Goal: Task Accomplishment & Management: Manage account settings

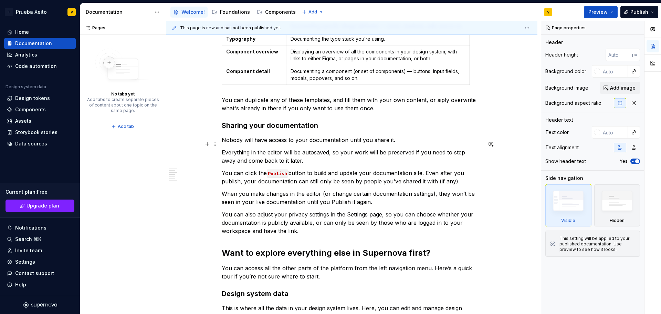
scroll to position [276, 0]
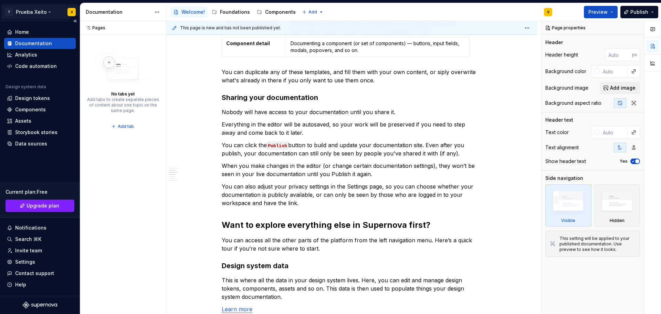
click at [41, 11] on html "T Prueba Xeito V Home Documentation Analytics Code automation Design system dat…" at bounding box center [330, 157] width 661 height 314
click at [148, 171] on div "Pages Pages No tabs yet Add tabs to create separate pieces of content about one…" at bounding box center [123, 167] width 86 height 293
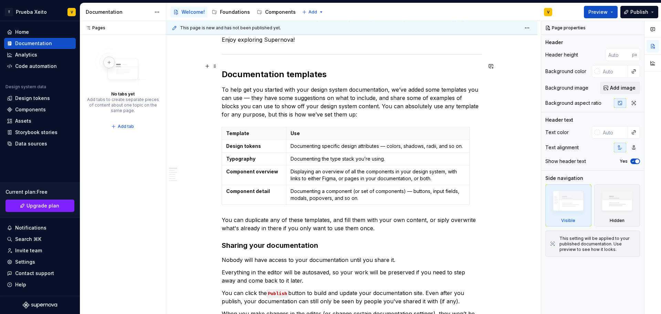
scroll to position [0, 0]
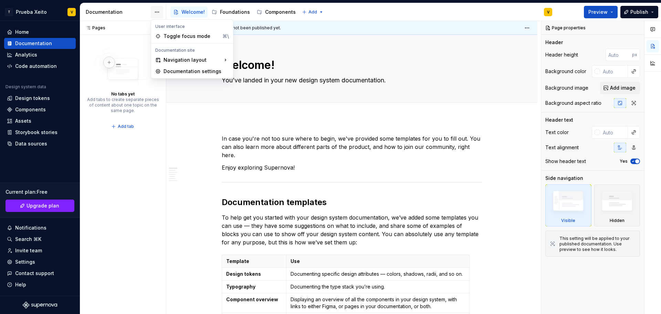
click at [161, 11] on html "T Prueba Xeito V Home Documentation Analytics Code automation Design system dat…" at bounding box center [330, 157] width 661 height 314
click at [173, 73] on div "Documentation settings" at bounding box center [196, 71] width 65 height 7
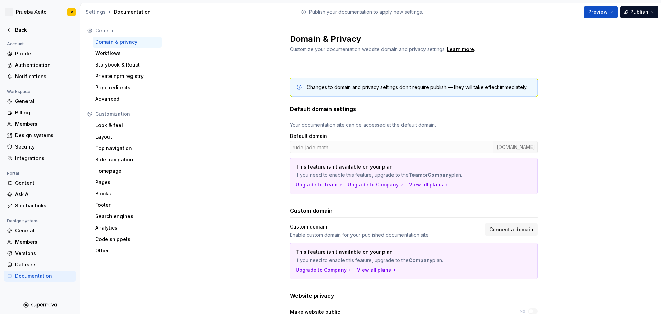
click at [19, 176] on div "Portal" at bounding box center [13, 173] width 18 height 8
click at [19, 181] on div "Content" at bounding box center [44, 182] width 58 height 7
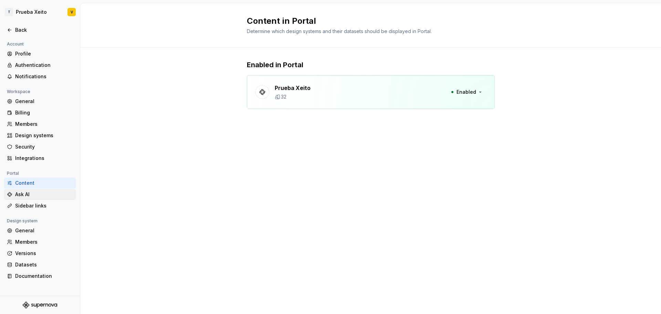
click at [18, 196] on div "Ask AI" at bounding box center [44, 194] width 58 height 7
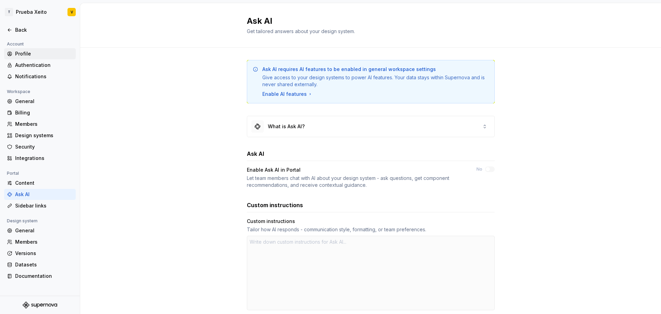
click at [24, 51] on div "Profile" at bounding box center [44, 53] width 58 height 7
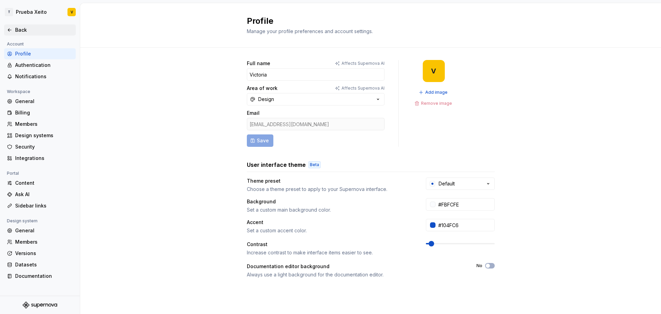
click at [10, 29] on icon at bounding box center [10, 30] width 6 height 6
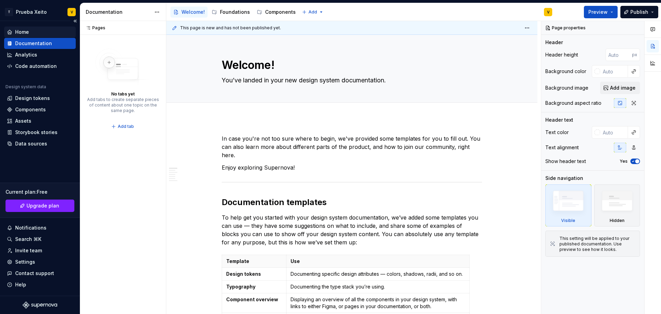
click at [35, 30] on div "Home" at bounding box center [40, 32] width 66 height 7
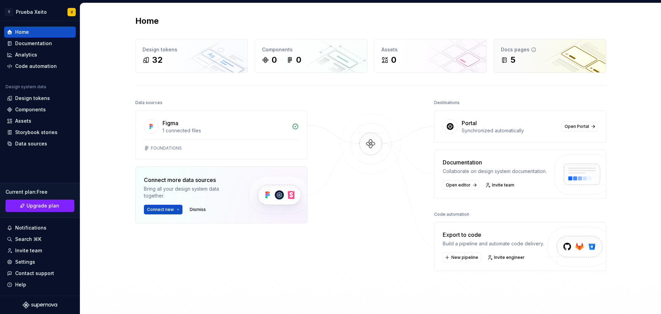
click at [537, 60] on div "5" at bounding box center [550, 59] width 98 height 11
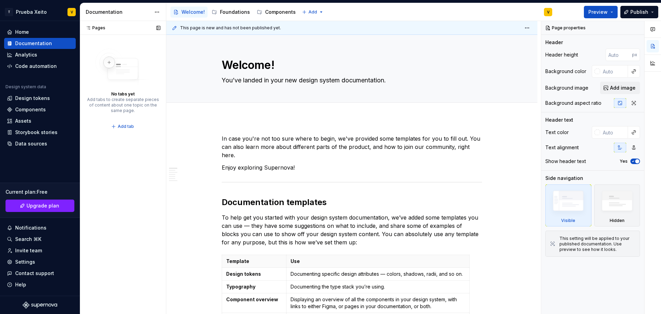
click at [86, 30] on icon at bounding box center [88, 28] width 6 height 6
click at [93, 27] on div "Pages" at bounding box center [94, 28] width 23 height 6
click at [160, 27] on button "button" at bounding box center [159, 28] width 10 height 10
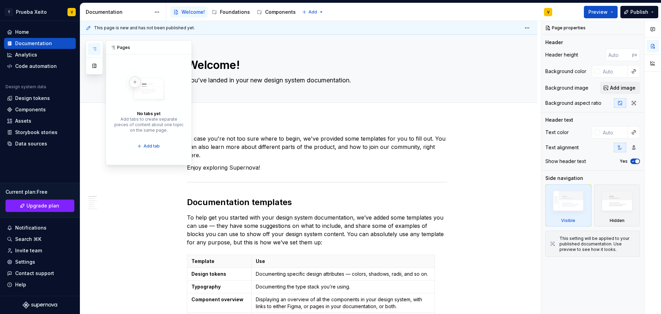
click at [117, 48] on div "Pages" at bounding box center [148, 48] width 85 height 14
click at [92, 52] on button "button" at bounding box center [94, 49] width 12 height 12
click at [97, 69] on button "button" at bounding box center [94, 66] width 12 height 12
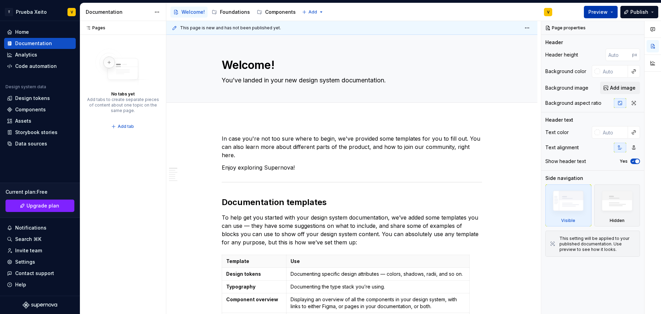
click at [614, 15] on button "Preview" at bounding box center [601, 12] width 34 height 12
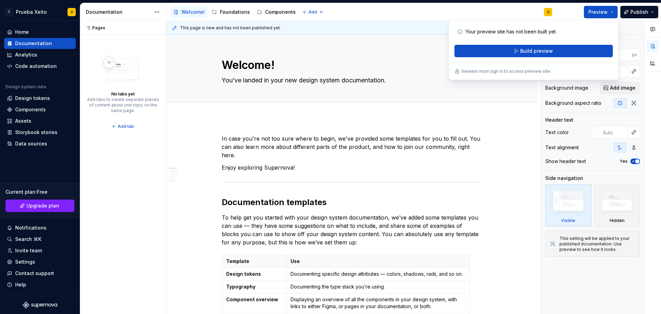
click at [527, 44] on div "Your preview site has not been built yet. Build preview" at bounding box center [534, 41] width 158 height 32
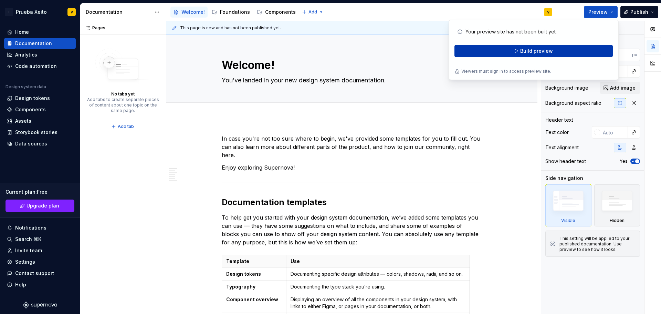
click at [527, 49] on span "Build preview" at bounding box center [537, 51] width 33 height 7
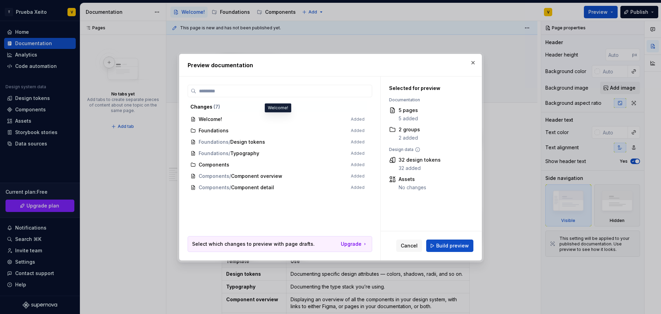
click at [212, 120] on span "Welcome! Added" at bounding box center [278, 119] width 180 height 11
click at [461, 243] on span "Build preview" at bounding box center [452, 245] width 33 height 7
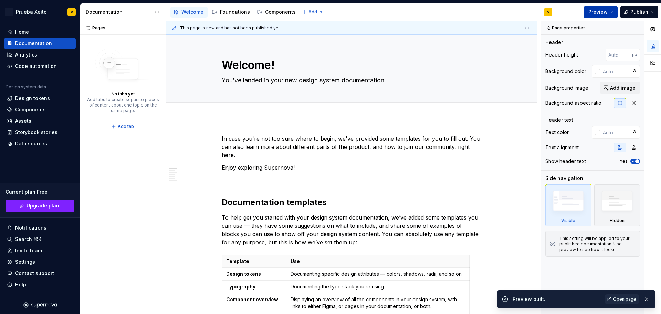
click at [605, 12] on span "Preview" at bounding box center [598, 12] width 19 height 7
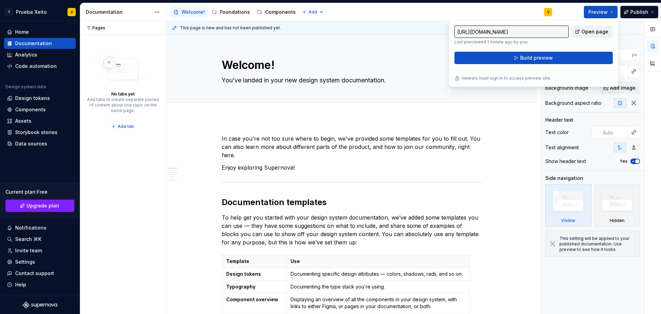
click at [598, 30] on span "Open page" at bounding box center [595, 31] width 27 height 7
click at [364, 10] on div "Accessibility guide for tree Page tree. Navigate the tree with the arrow keys. …" at bounding box center [362, 12] width 392 height 18
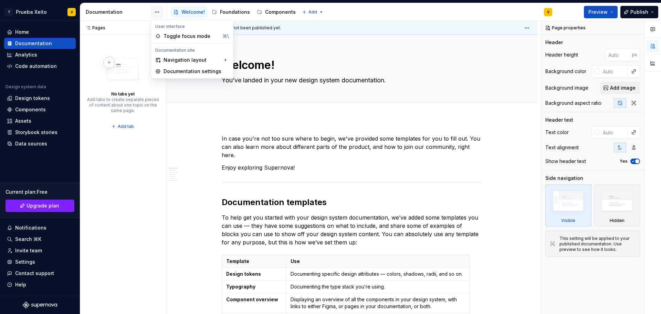
click at [159, 8] on html "T Prueba Xeito V Home Documentation Analytics Code automation Design system dat…" at bounding box center [330, 157] width 661 height 314
click at [345, 11] on html "T Prueba Xeito V Home Documentation Analytics Code automation Design system dat…" at bounding box center [330, 157] width 661 height 314
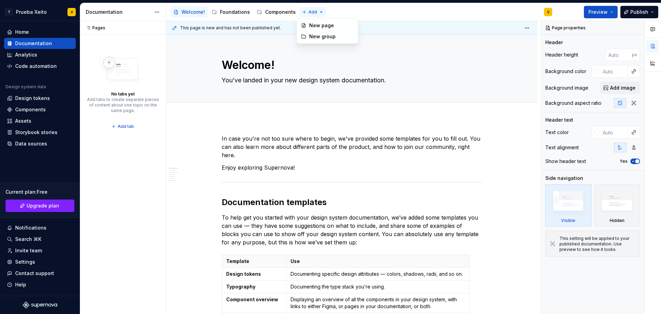
click at [319, 11] on html "T Prueba Xeito V Home Documentation Analytics Code automation Design system dat…" at bounding box center [330, 157] width 661 height 314
click at [364, 11] on html "T Prueba Xeito V Home Documentation Analytics Code automation Design system dat…" at bounding box center [330, 157] width 661 height 314
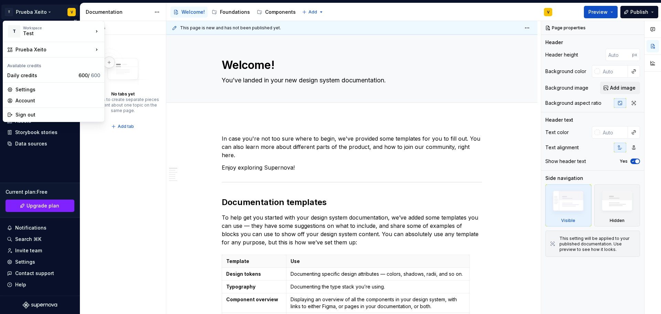
click at [71, 12] on html "T Prueba Xeito V Home Documentation Analytics Code automation Design system dat…" at bounding box center [330, 157] width 661 height 314
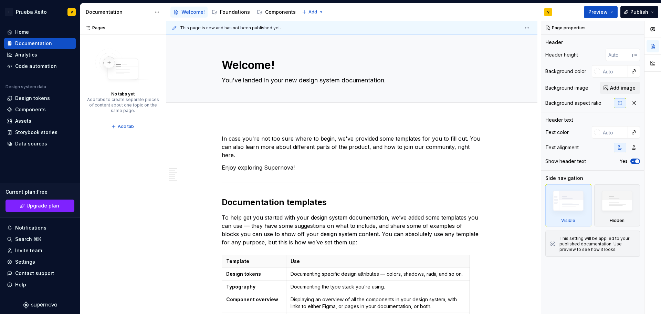
click at [122, 9] on div "Documentation" at bounding box center [118, 12] width 65 height 7
click at [154, 9] on html "T Prueba Xeito V Home Documentation Analytics Code automation Design system dat…" at bounding box center [330, 157] width 661 height 314
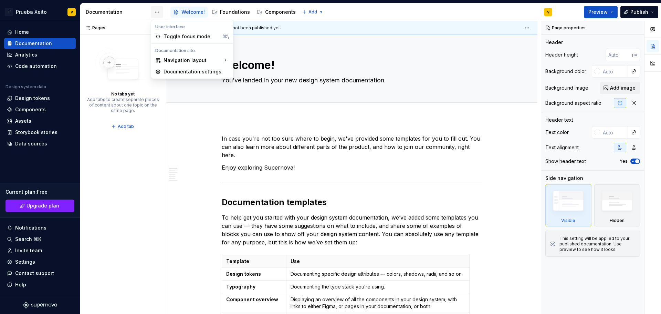
click at [154, 9] on html "T Prueba Xeito V Home Documentation Analytics Code automation Design system dat…" at bounding box center [330, 157] width 661 height 314
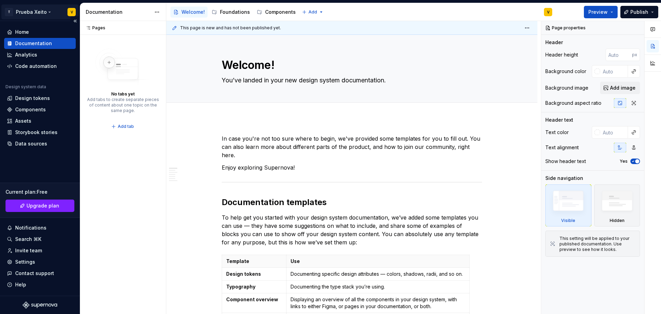
click at [46, 10] on html "T Prueba Xeito V Home Documentation Analytics Code automation Design system dat…" at bounding box center [330, 157] width 661 height 314
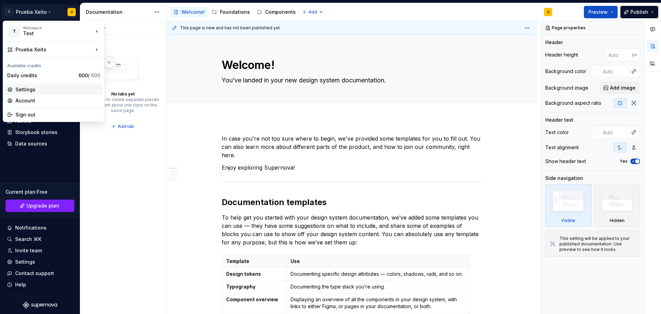
click at [40, 87] on div "Settings" at bounding box center [58, 89] width 85 height 7
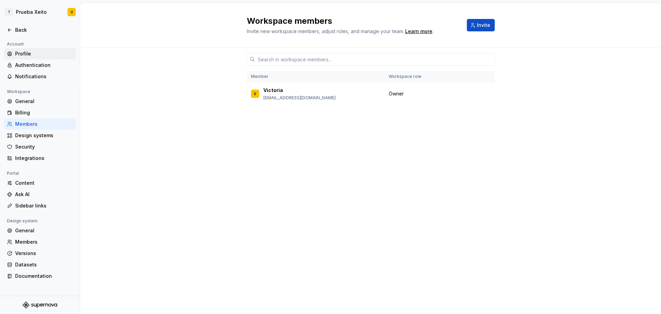
click at [24, 54] on div "Profile" at bounding box center [44, 53] width 58 height 7
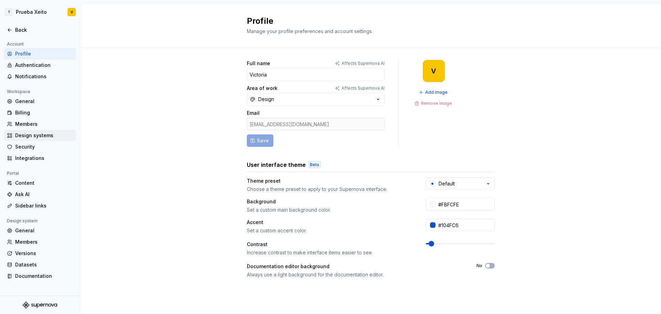
click at [29, 140] on div "Design systems" at bounding box center [40, 135] width 72 height 11
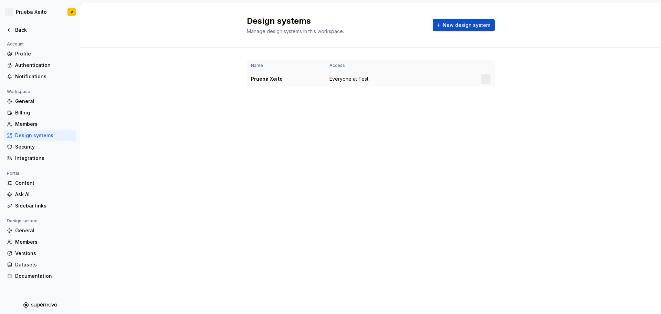
click at [273, 79] on div "Prueba Xeito" at bounding box center [286, 78] width 70 height 7
click at [485, 78] on html "T Prueba Xeito V Back Account Profile Authentication Notifications Workspace Ge…" at bounding box center [330, 157] width 661 height 314
click at [492, 103] on div "Design system settings" at bounding box center [522, 103] width 79 height 11
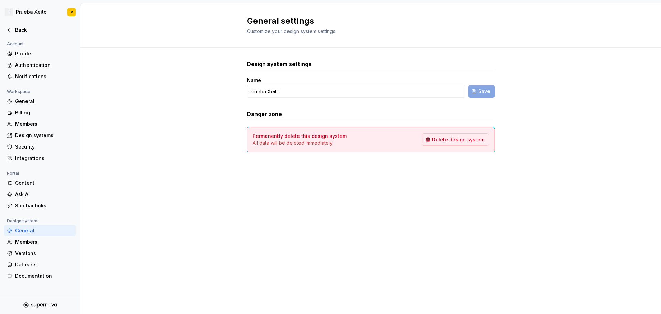
click at [274, 21] on h2 "General settings" at bounding box center [367, 21] width 240 height 11
click at [370, 94] on input "Prueba Xeito" at bounding box center [356, 91] width 219 height 12
click at [566, 60] on div "Design system settings Name Prueba Xeito Save Danger zone Permanently delete th…" at bounding box center [370, 113] width 581 height 131
click at [38, 226] on div "General" at bounding box center [40, 230] width 72 height 11
click at [39, 206] on div "Sidebar links" at bounding box center [44, 205] width 58 height 7
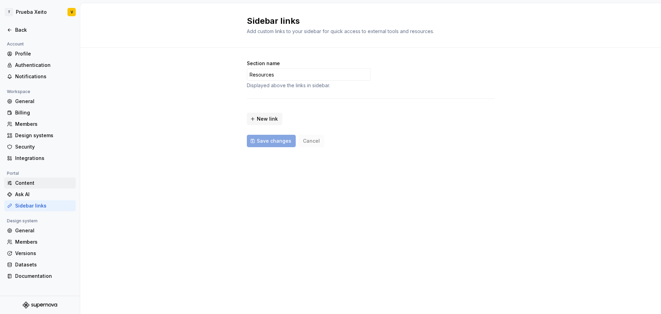
click at [33, 184] on div "Content" at bounding box center [44, 182] width 58 height 7
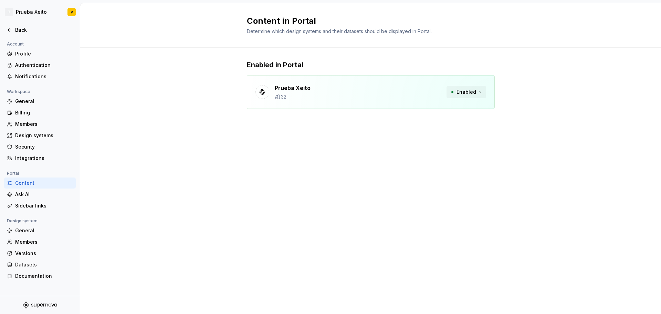
click at [479, 93] on button "Enabled" at bounding box center [467, 92] width 40 height 12
click at [309, 143] on div "Content in Portal Determine which design systems and their datasets should be d…" at bounding box center [370, 158] width 581 height 311
click at [23, 14] on html "T Prueba Xeito V Back Account Profile Authentication Notifications Workspace Ge…" at bounding box center [330, 157] width 661 height 314
click at [7, 11] on html "T Prueba Xeito V Back Account Profile Authentication Notifications Workspace Ge…" at bounding box center [330, 157] width 661 height 314
click at [19, 30] on div "Back" at bounding box center [44, 30] width 58 height 7
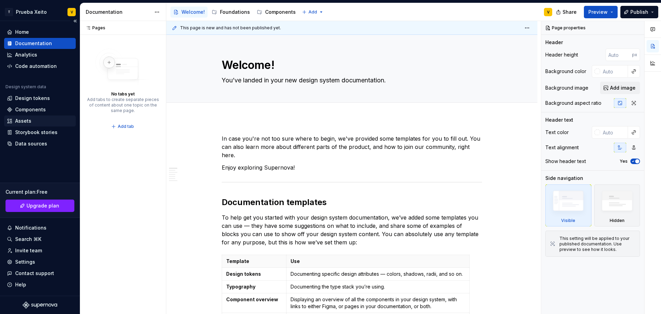
click at [38, 122] on div "Assets" at bounding box center [40, 120] width 66 height 7
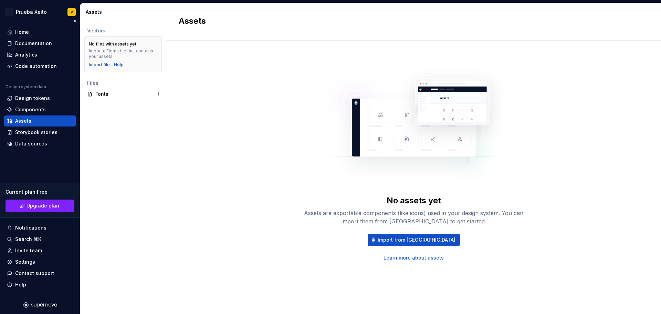
click at [45, 306] on icon "Supernova Logo" at bounding box center [40, 304] width 34 height 7
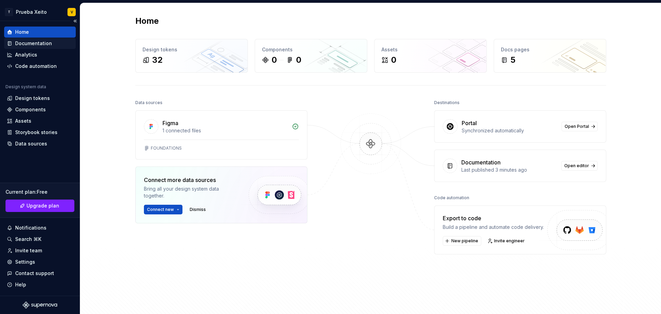
click at [26, 45] on div "Documentation" at bounding box center [33, 43] width 37 height 7
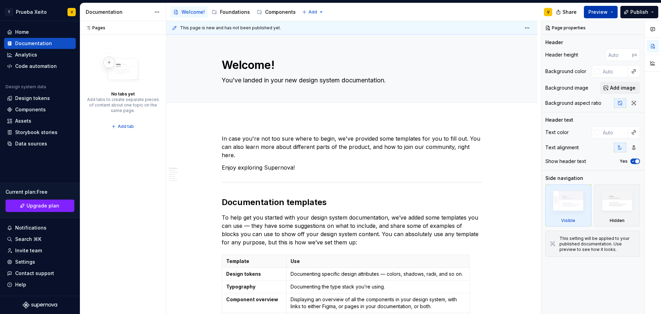
click at [614, 10] on button "Preview" at bounding box center [601, 12] width 34 height 12
click at [654, 11] on button "Publish" at bounding box center [640, 12] width 38 height 12
click at [173, 29] on icon at bounding box center [174, 27] width 3 height 3
click at [174, 28] on icon at bounding box center [175, 28] width 6 height 6
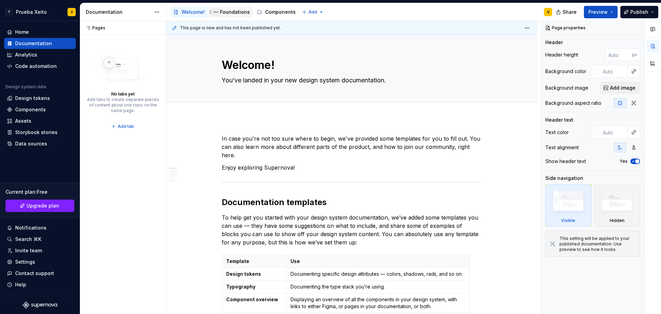
click at [215, 13] on button "Page tree" at bounding box center [216, 12] width 8 height 8
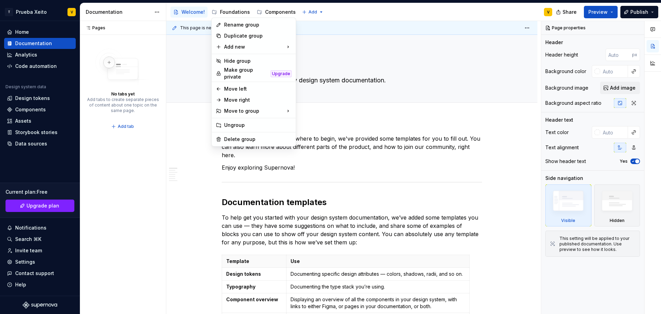
click at [156, 12] on html "T Prueba Xeito V Home Documentation Analytics Code automation Design system dat…" at bounding box center [330, 157] width 661 height 314
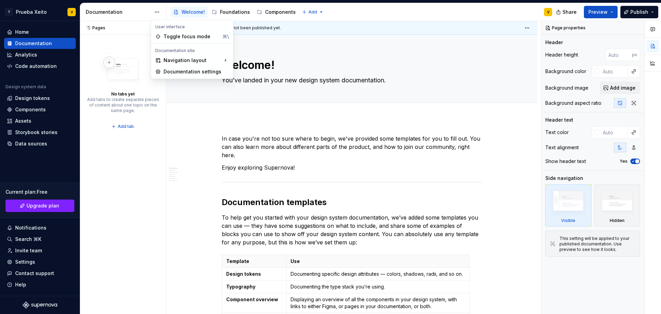
click at [156, 12] on html "T Prueba Xeito V Home Documentation Analytics Code automation Design system dat…" at bounding box center [330, 157] width 661 height 314
click at [177, 70] on div "Documentation settings" at bounding box center [196, 71] width 65 height 7
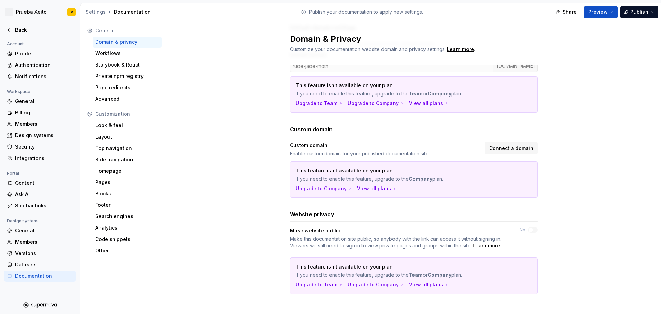
scroll to position [84, 0]
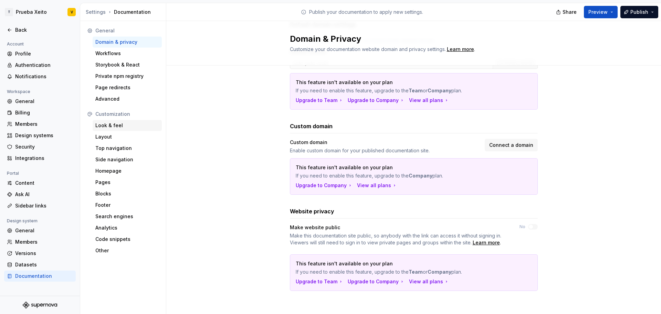
click at [127, 124] on div "Look & feel" at bounding box center [127, 125] width 64 height 7
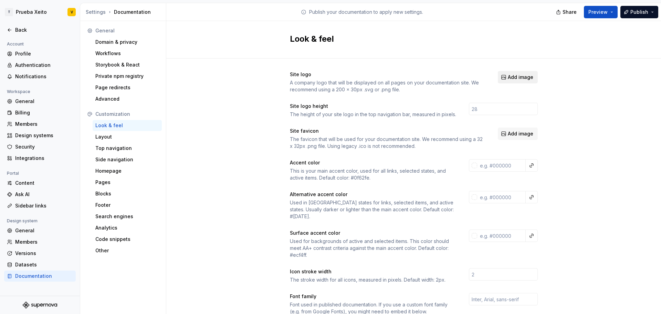
click at [520, 75] on span "Add image" at bounding box center [520, 77] width 25 height 7
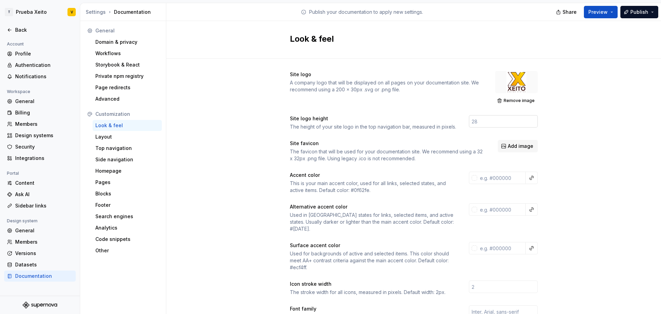
click at [483, 121] on input "number" at bounding box center [503, 121] width 69 height 12
click at [500, 99] on button "Remove image" at bounding box center [516, 101] width 43 height 10
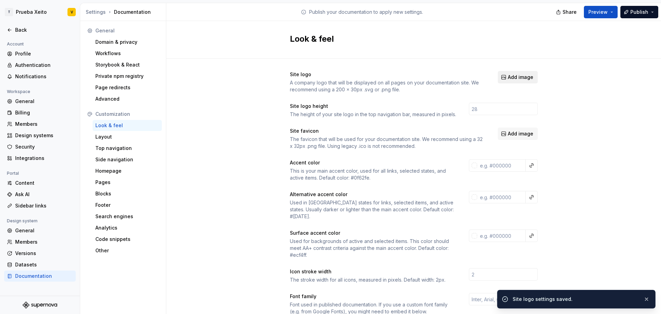
click at [512, 77] on span "Add image" at bounding box center [520, 77] width 25 height 7
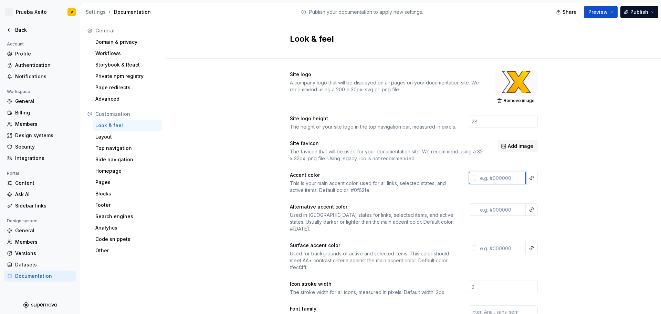
click at [490, 177] on input "text" at bounding box center [501, 178] width 49 height 12
click at [628, 13] on button "Publish" at bounding box center [640, 12] width 38 height 12
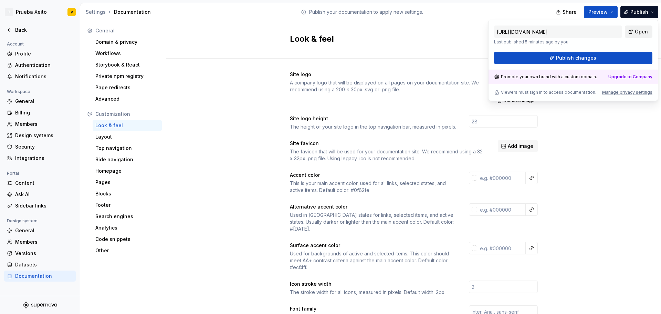
click at [633, 29] on link "Open" at bounding box center [639, 31] width 28 height 12
click at [618, 11] on button "Preview" at bounding box center [601, 12] width 34 height 12
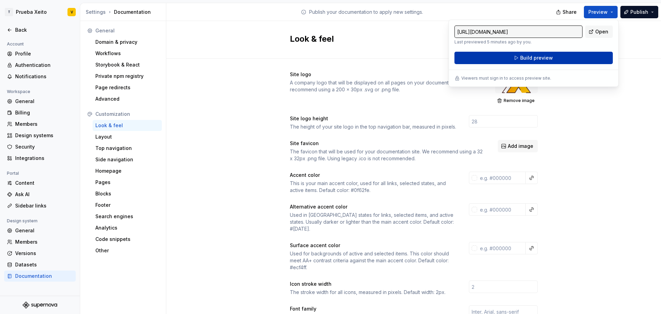
click at [571, 58] on button "Build preview" at bounding box center [534, 58] width 158 height 12
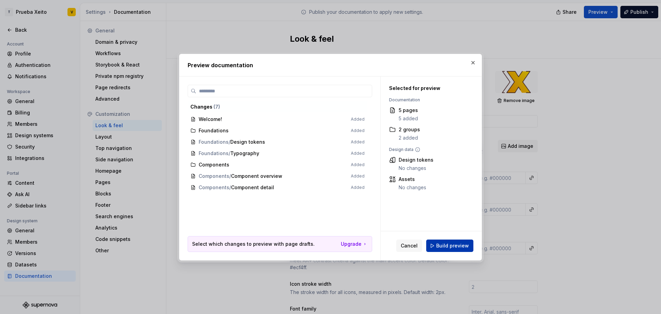
click at [449, 245] on span "Build preview" at bounding box center [452, 245] width 33 height 7
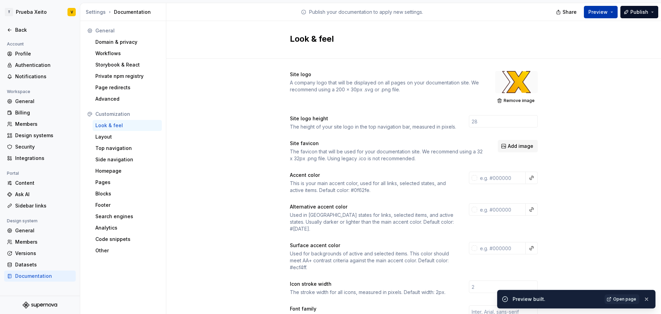
click at [612, 11] on button "Preview" at bounding box center [601, 12] width 34 height 12
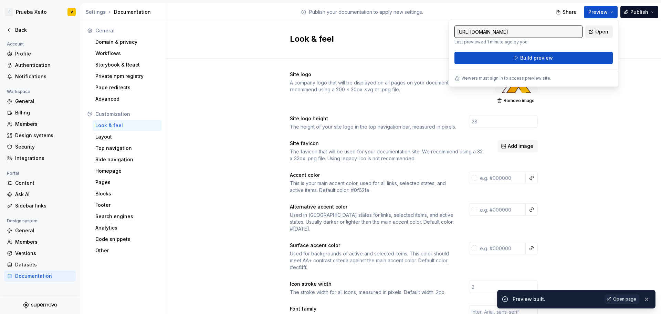
click at [597, 30] on span "Open" at bounding box center [602, 31] width 13 height 7
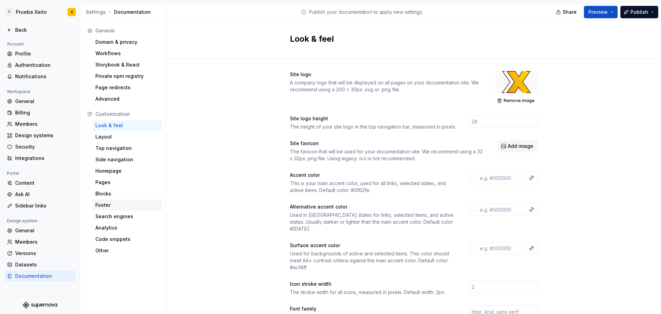
click at [156, 203] on div "Footer" at bounding box center [127, 205] width 64 height 7
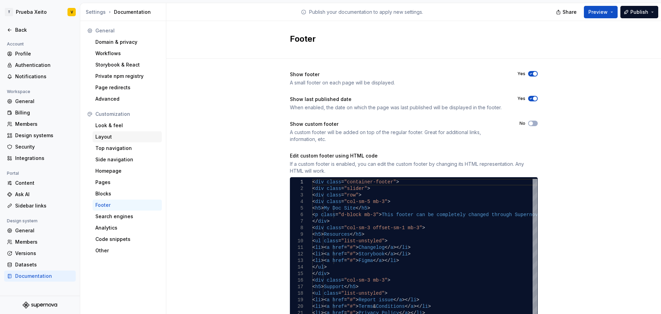
click at [114, 141] on div "Layout" at bounding box center [127, 136] width 69 height 11
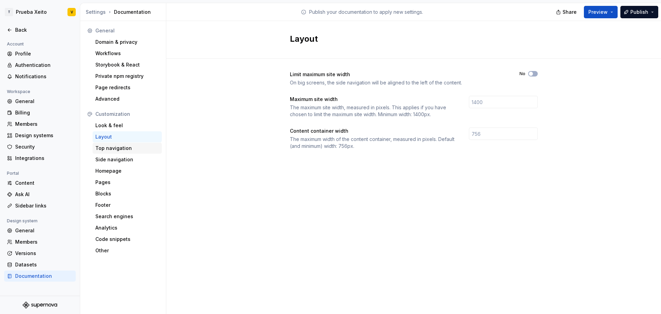
click at [113, 148] on div "Top navigation" at bounding box center [127, 148] width 64 height 7
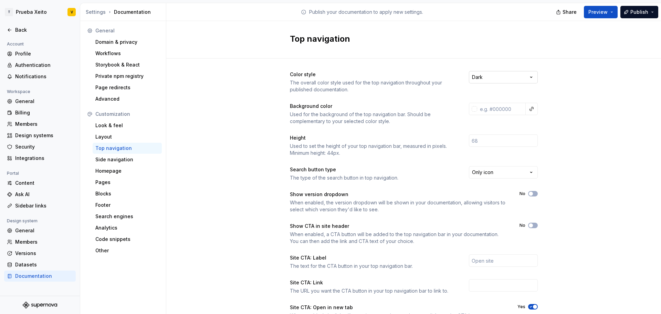
click at [519, 75] on html "T Prueba Xeito V Back Account Profile Authentication Notifications Workspace Ge…" at bounding box center [330, 157] width 661 height 314
click at [12, 28] on icon at bounding box center [10, 30] width 6 height 6
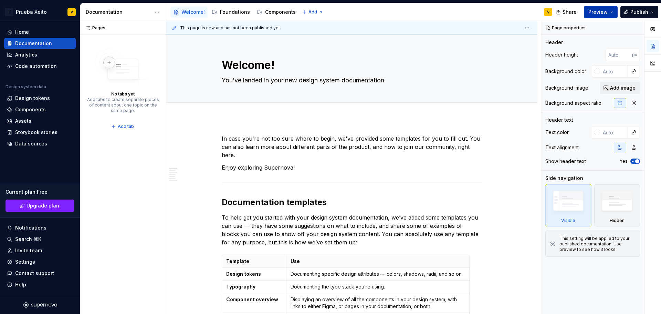
click at [614, 10] on button "Preview" at bounding box center [601, 12] width 34 height 12
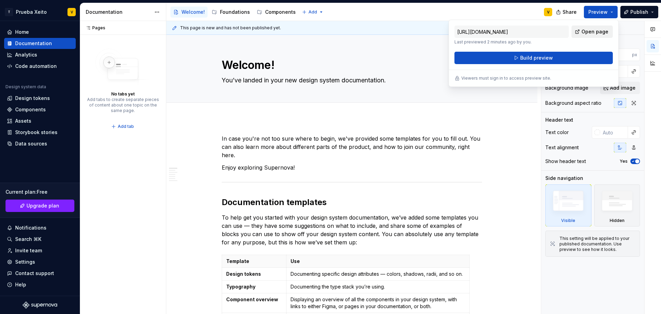
click at [587, 31] on span "Open page" at bounding box center [595, 31] width 27 height 7
type textarea "*"
